Goal: Task Accomplishment & Management: Manage account settings

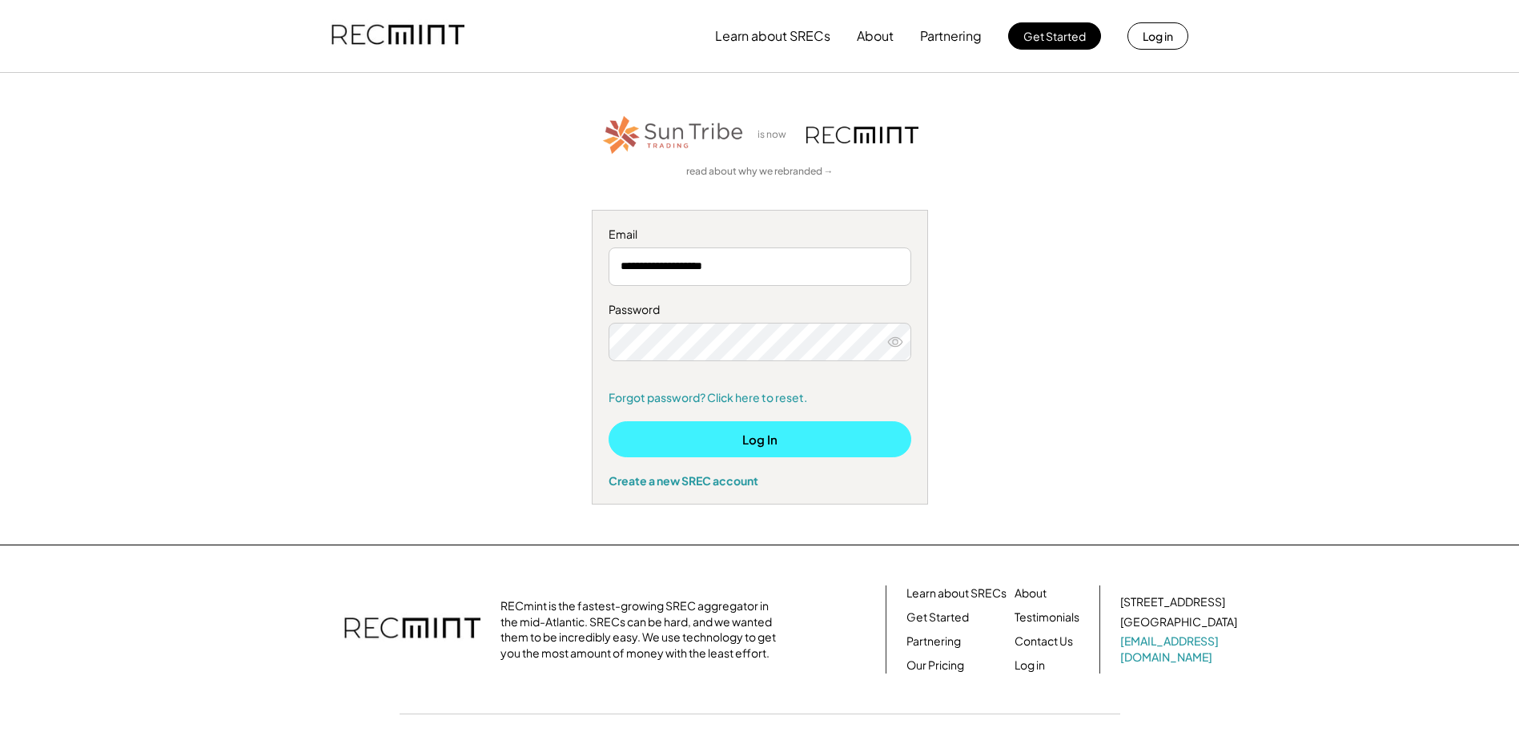
click at [753, 435] on button "Log In" at bounding box center [760, 439] width 303 height 36
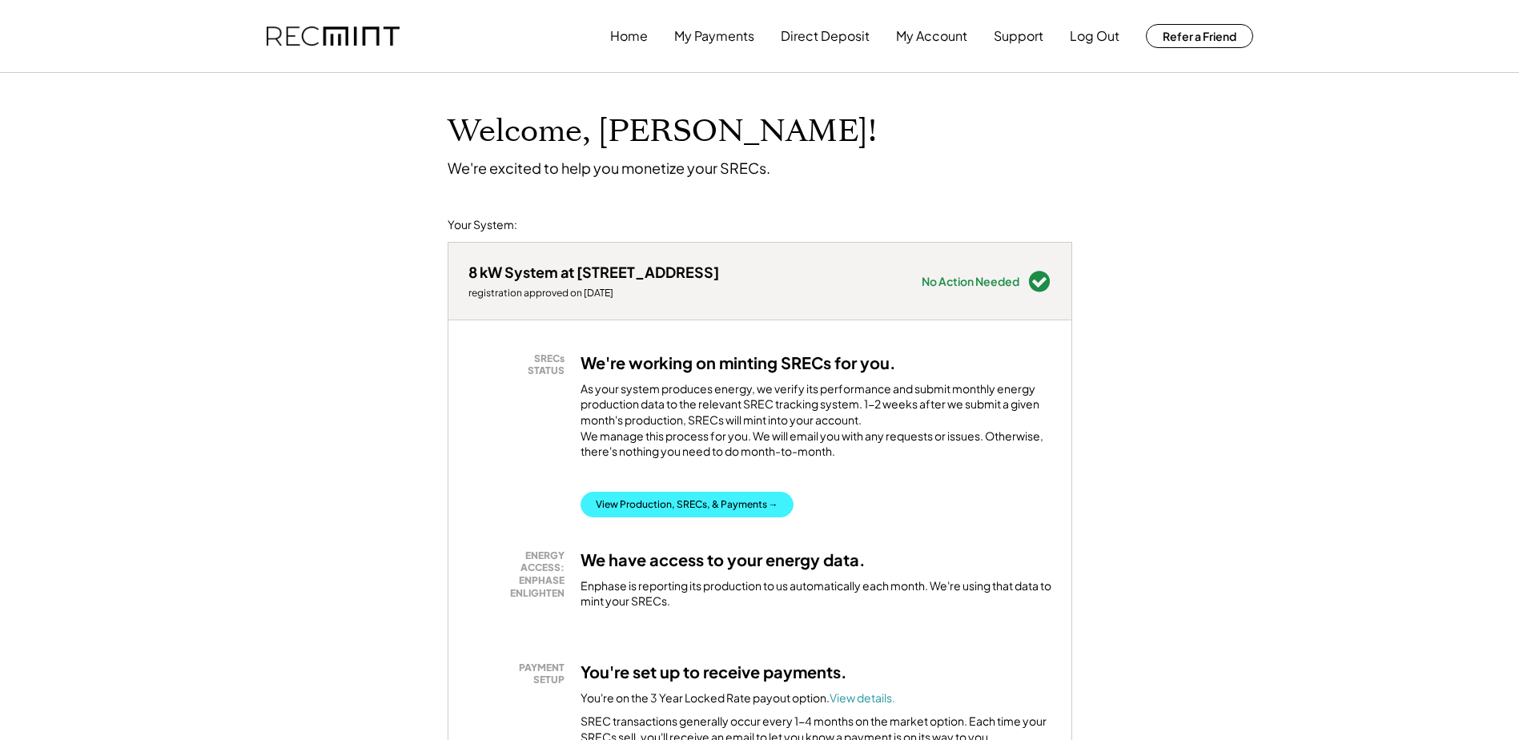
click at [690, 517] on button "View Production, SRECs, & Payments →" at bounding box center [686, 505] width 213 height 26
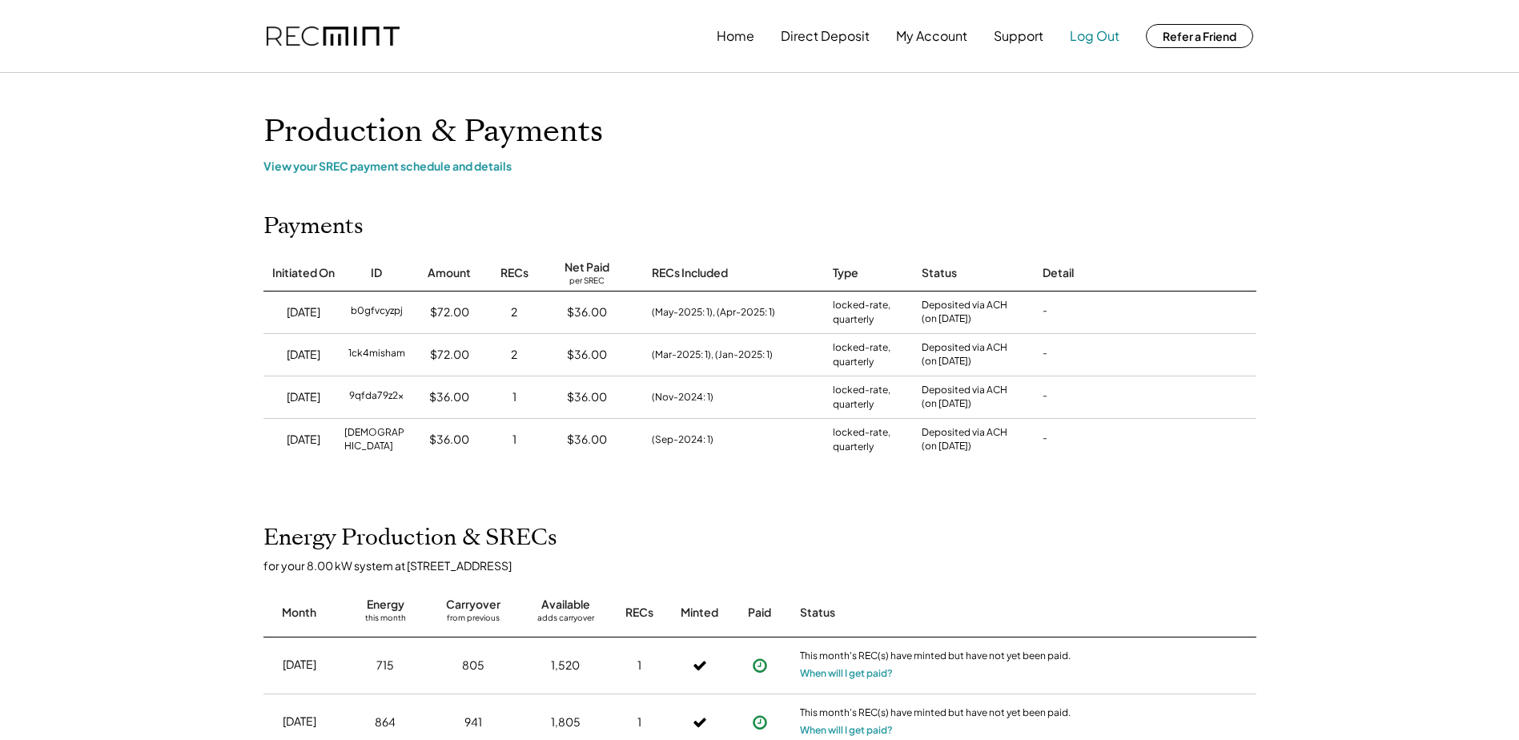
click at [1089, 35] on button "Log Out" at bounding box center [1095, 36] width 50 height 32
